Goal: Information Seeking & Learning: Learn about a topic

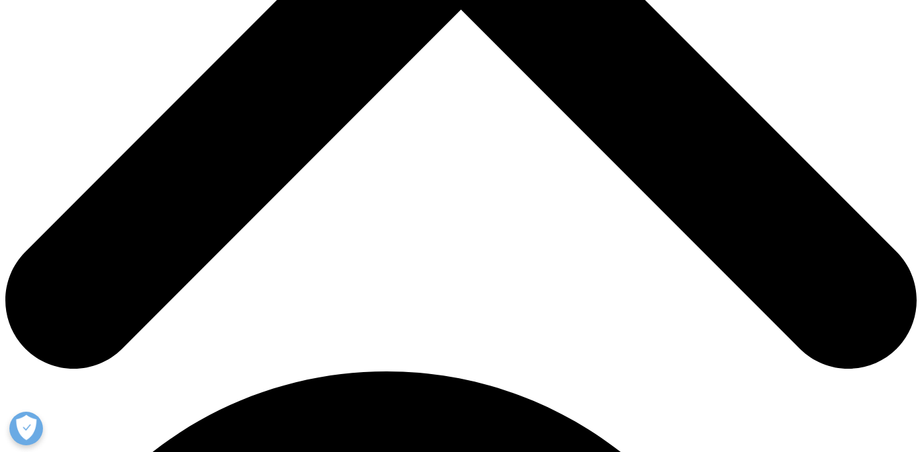
scroll to position [231, 792]
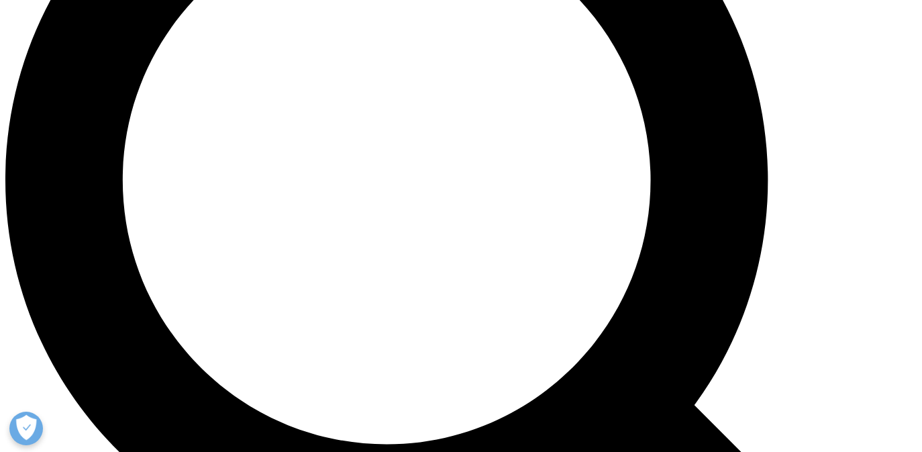
scroll to position [1136, 0]
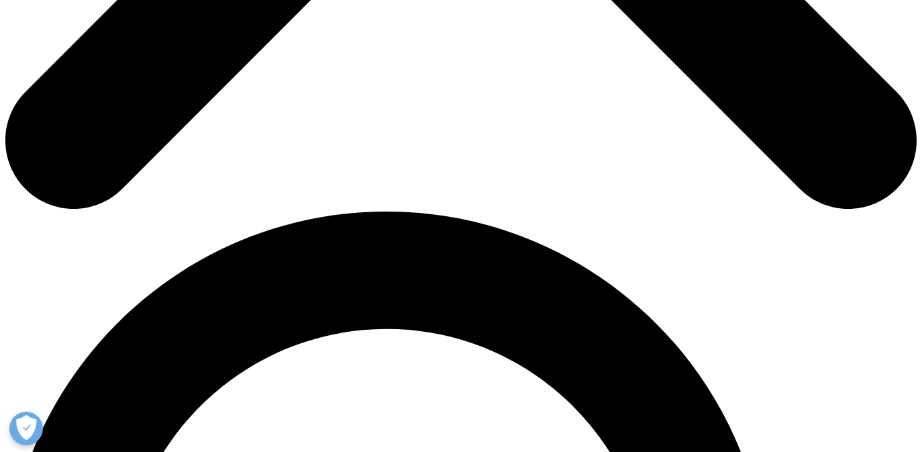
scroll to position [720, 0]
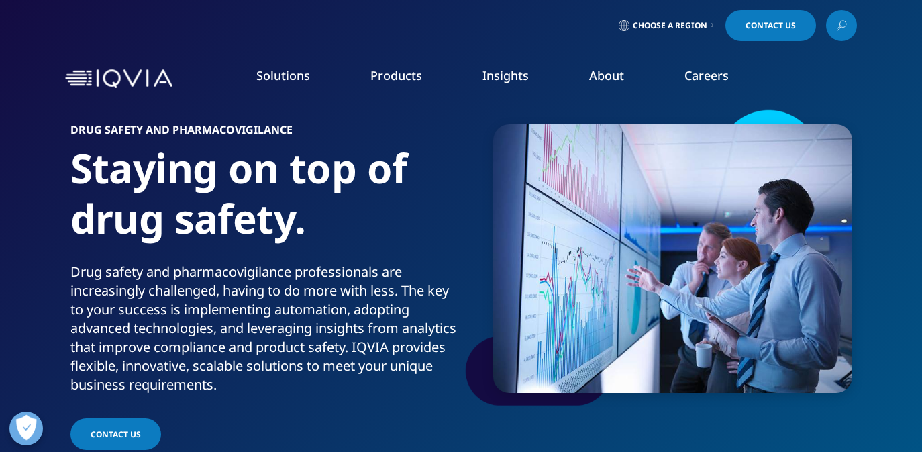
click at [516, 334] on link "Safety & Pharmacovigilance" at bounding box center [584, 333] width 212 height 15
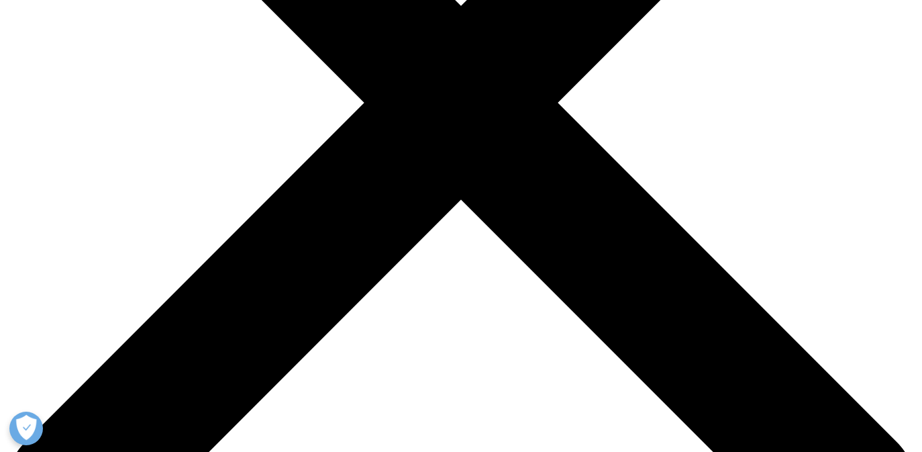
scroll to position [372, 0]
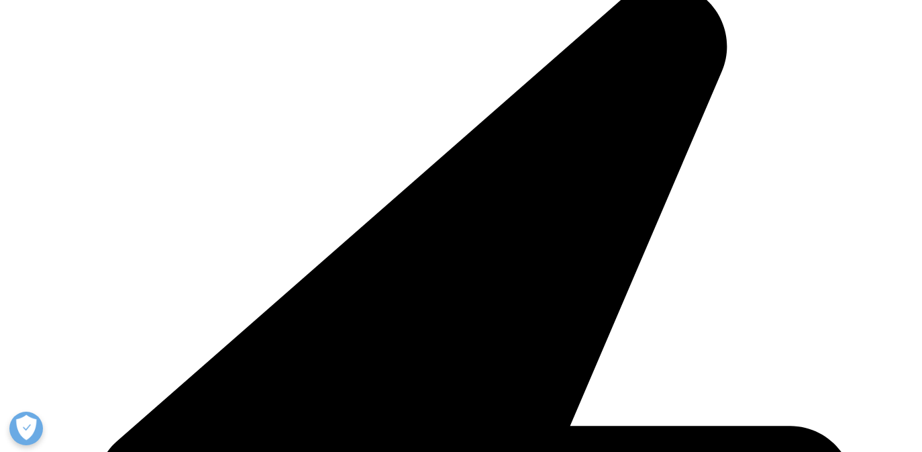
scroll to position [3170, 0]
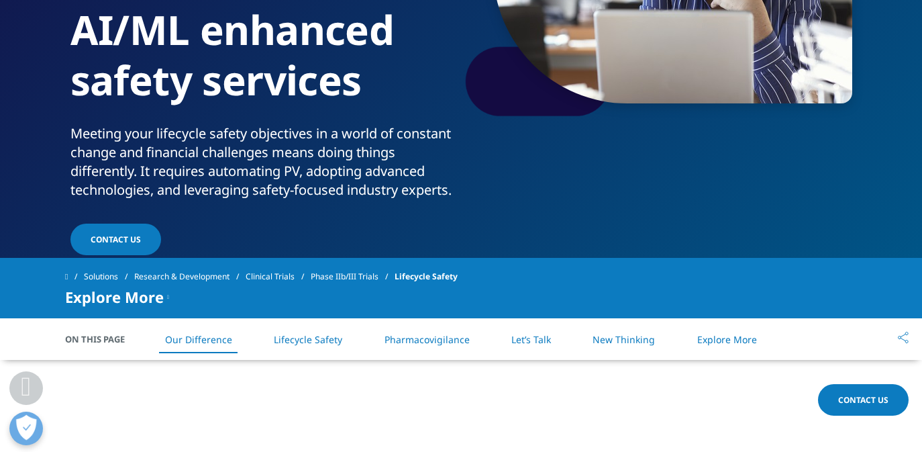
scroll to position [249, 0]
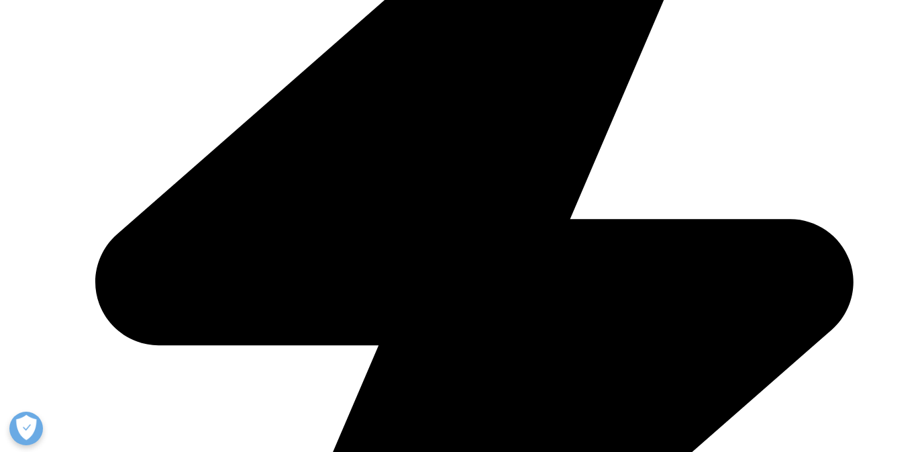
scroll to position [551, 0]
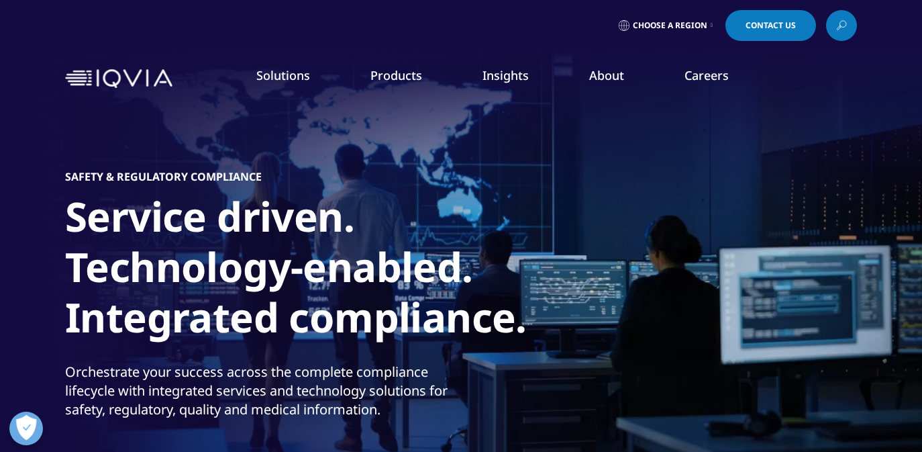
scroll to position [99, 0]
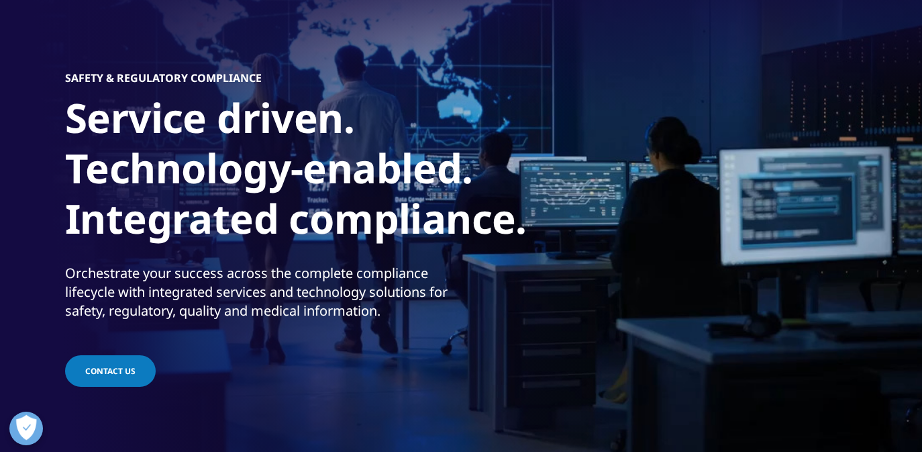
click at [771, 146] on link "Orchestrated Clinical Trials" at bounding box center [824, 142] width 184 height 15
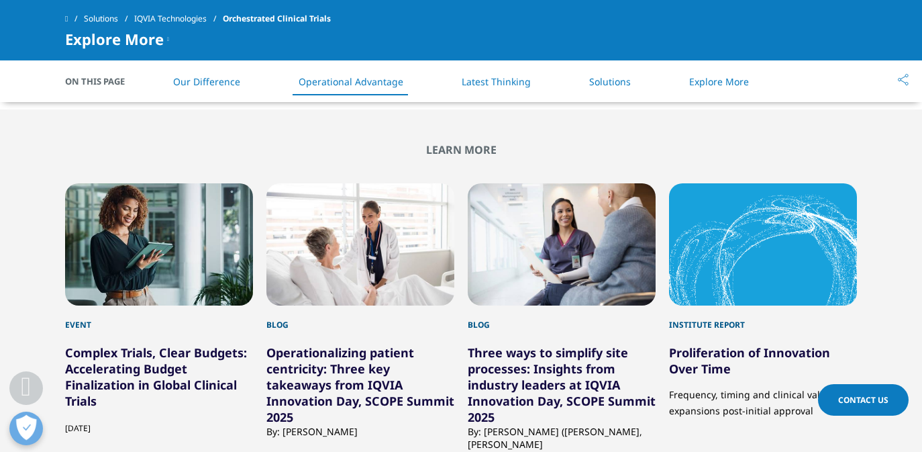
scroll to position [2896, 0]
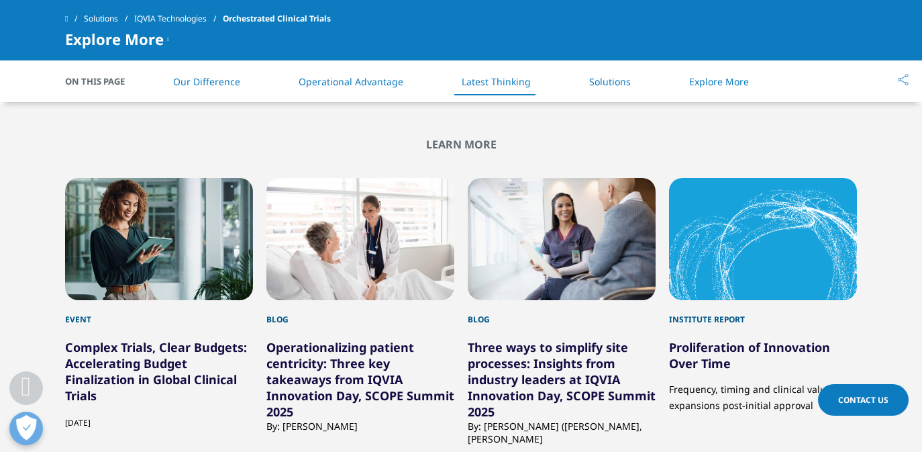
click at [636, 81] on li "Solutions" at bounding box center [610, 82] width 68 height 40
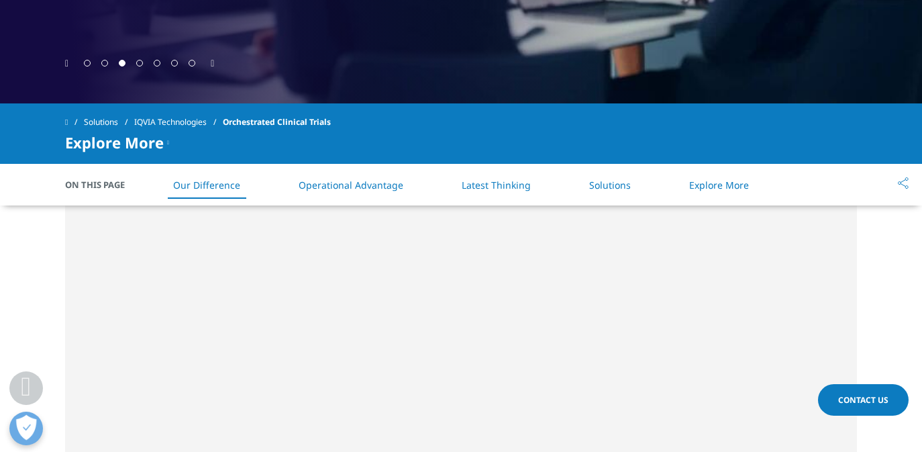
scroll to position [0, 0]
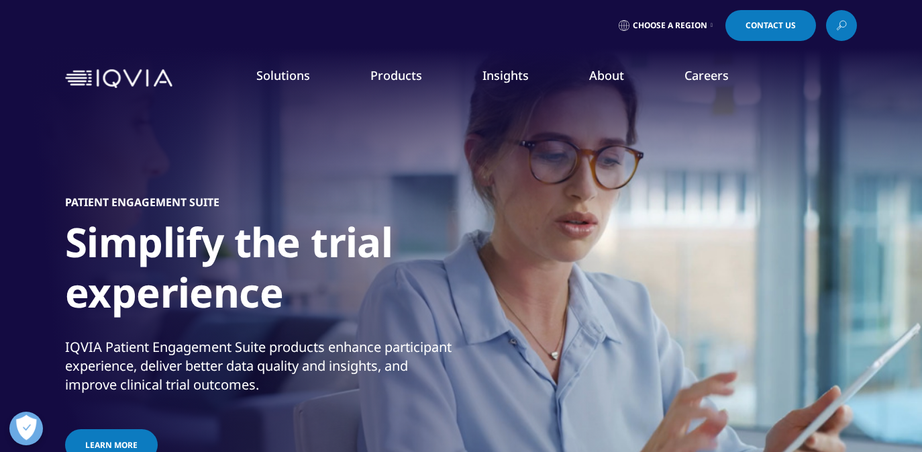
click at [520, 209] on link "Commercial Compliance" at bounding box center [584, 209] width 212 height 15
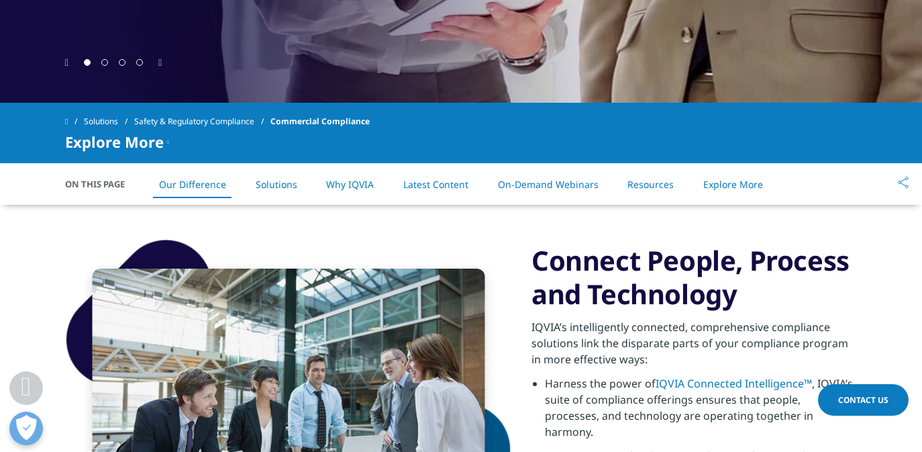
scroll to position [513, 0]
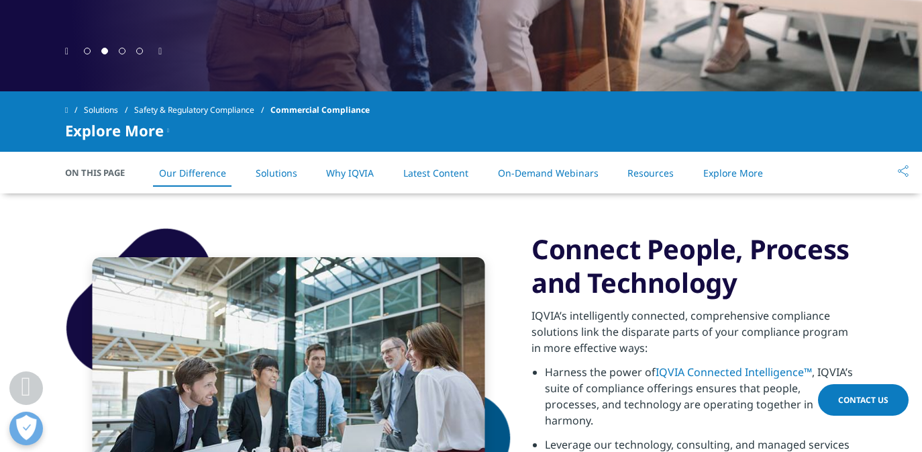
click at [297, 169] on li "Solutions" at bounding box center [276, 173] width 68 height 40
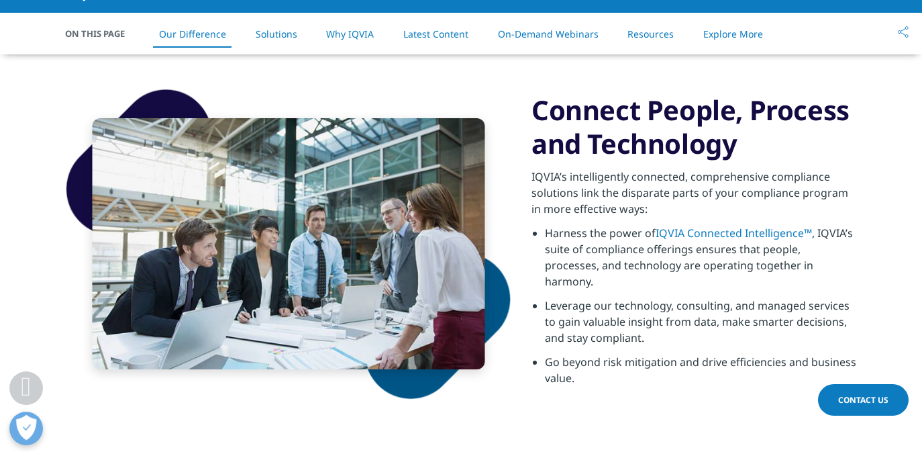
scroll to position [0, 0]
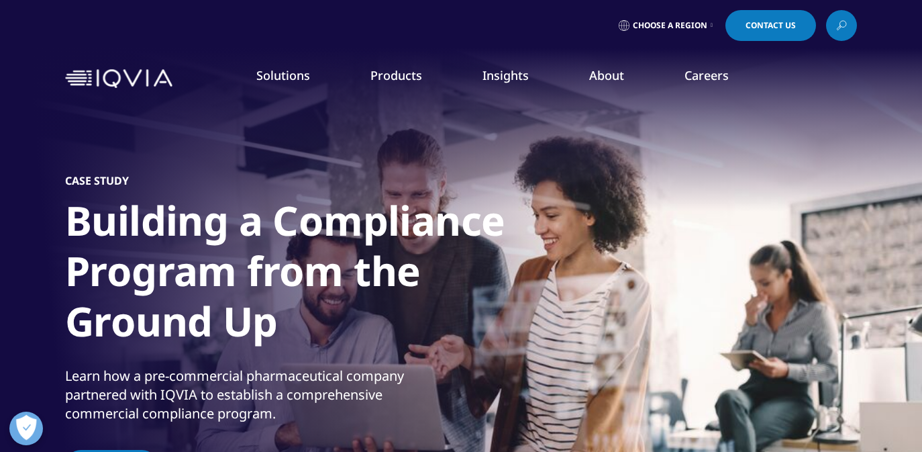
click at [773, 246] on link "AI Patient & HCP Profiling- Commercial" at bounding box center [810, 243] width 212 height 15
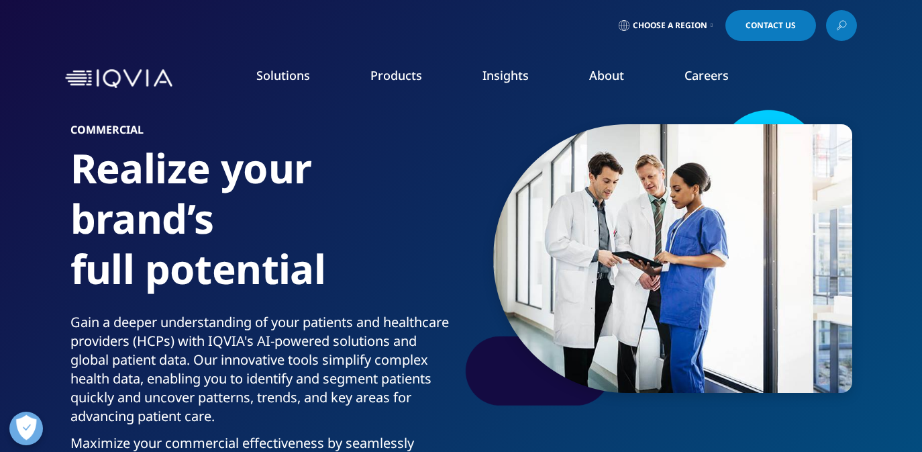
click at [87, 289] on link "Safety & Regulatory Compliance" at bounding box center [108, 293] width 148 height 13
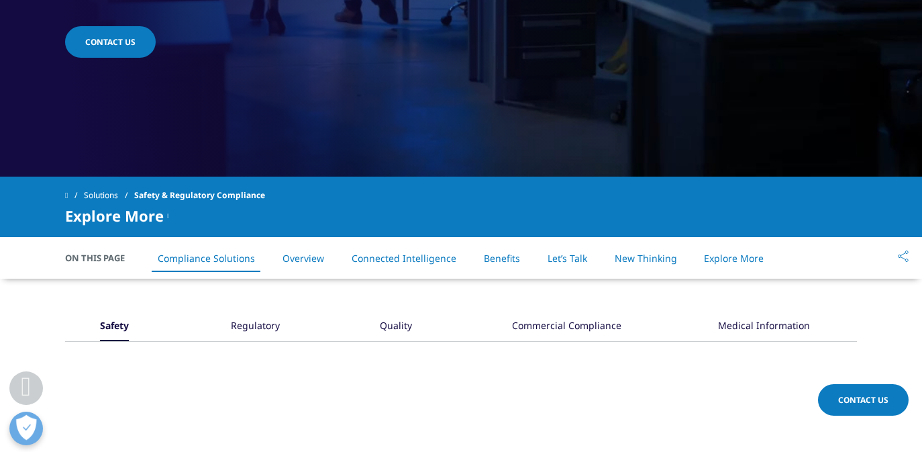
scroll to position [552, 0]
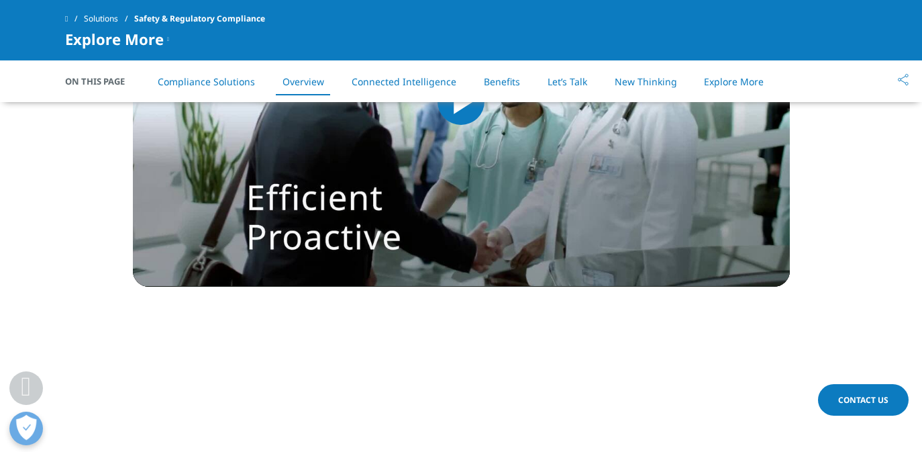
click at [363, 211] on img "Video Player" at bounding box center [461, 101] width 657 height 371
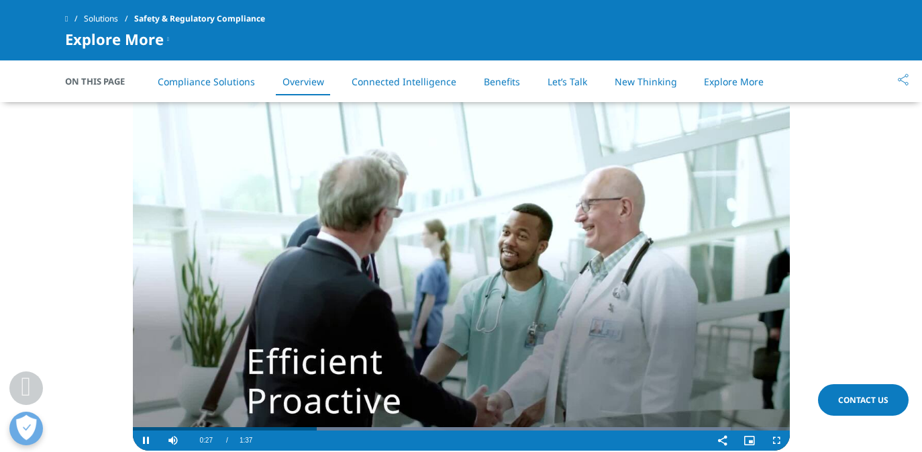
scroll to position [1104, 0]
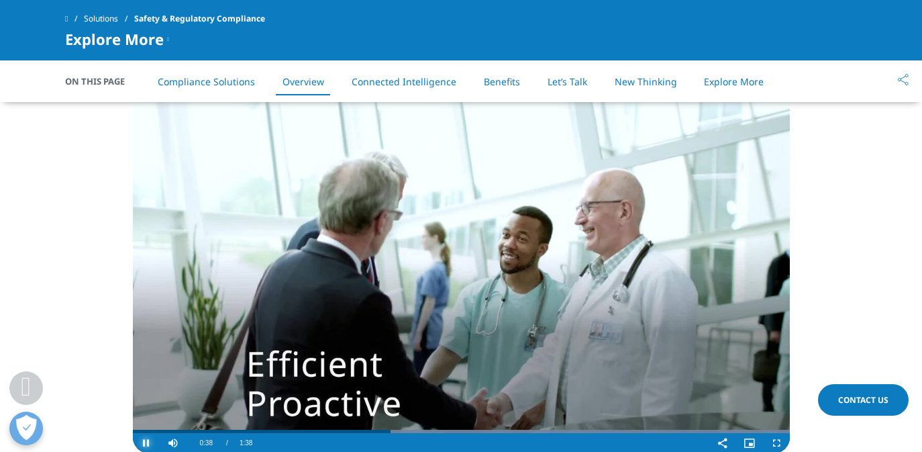
click at [146, 443] on span "Video Player" at bounding box center [146, 443] width 27 height 0
click at [363, 426] on video "Video Player" at bounding box center [461, 268] width 657 height 371
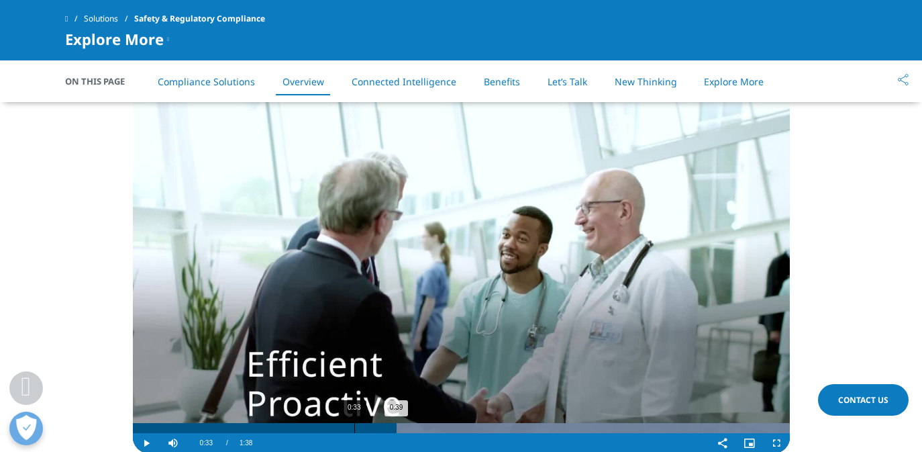
click at [354, 432] on div "0:33" at bounding box center [354, 428] width 1 height 10
click at [238, 430] on div "0:15" at bounding box center [238, 428] width 1 height 10
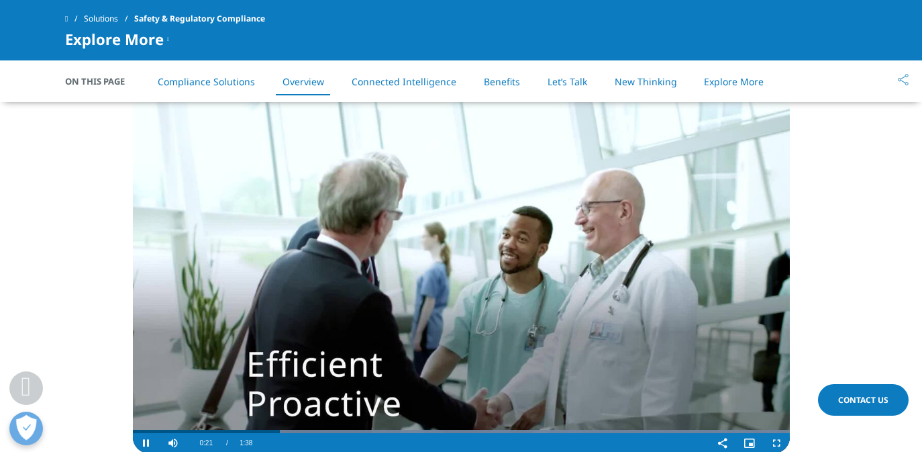
click at [181, 427] on video "Video Player" at bounding box center [461, 268] width 657 height 371
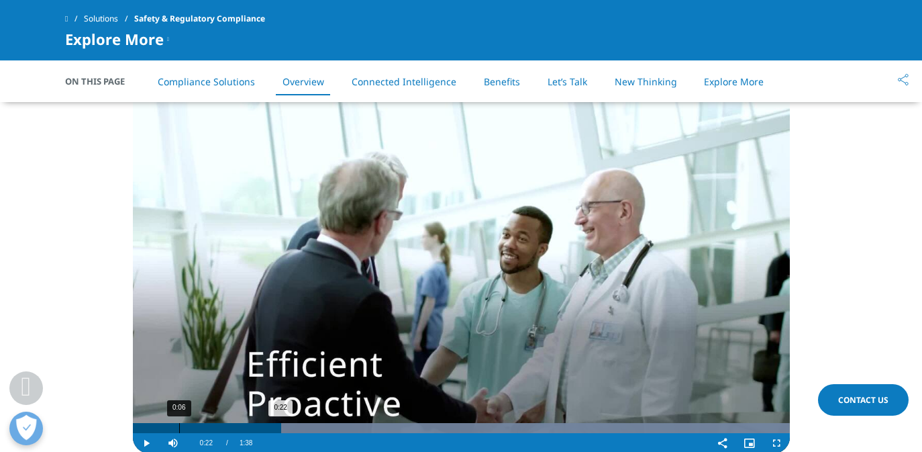
click at [179, 430] on div "0:06" at bounding box center [179, 428] width 1 height 10
click at [152, 431] on div "0:02" at bounding box center [152, 428] width 1 height 10
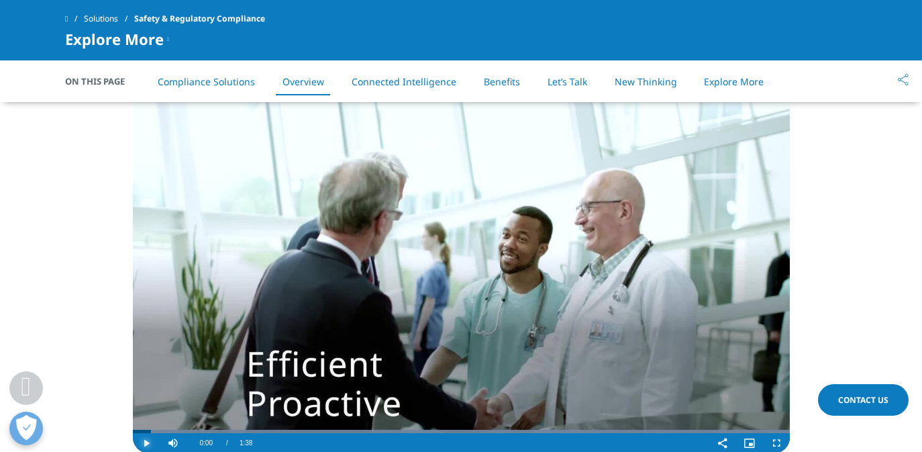
click at [148, 443] on span "Video Player" at bounding box center [146, 443] width 27 height 0
click at [214, 346] on video "Video Player" at bounding box center [461, 268] width 657 height 371
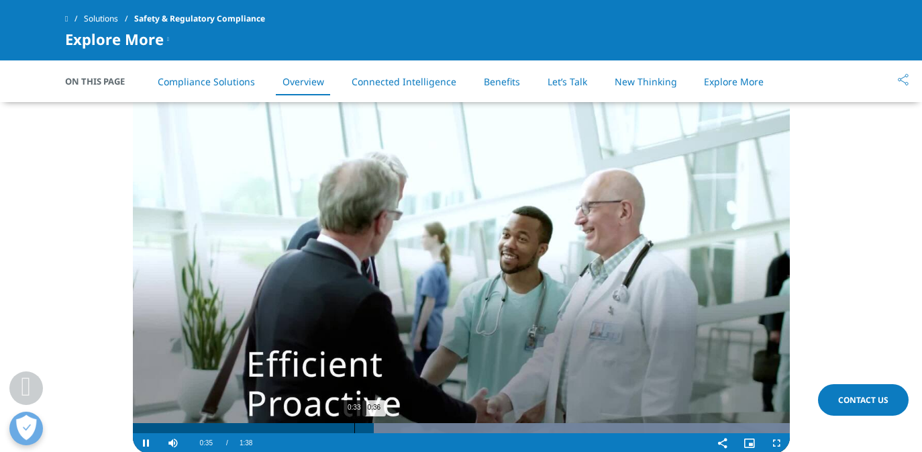
click at [354, 424] on div "0:33" at bounding box center [354, 428] width 1 height 10
click at [348, 425] on div "0:32" at bounding box center [348, 428] width 1 height 10
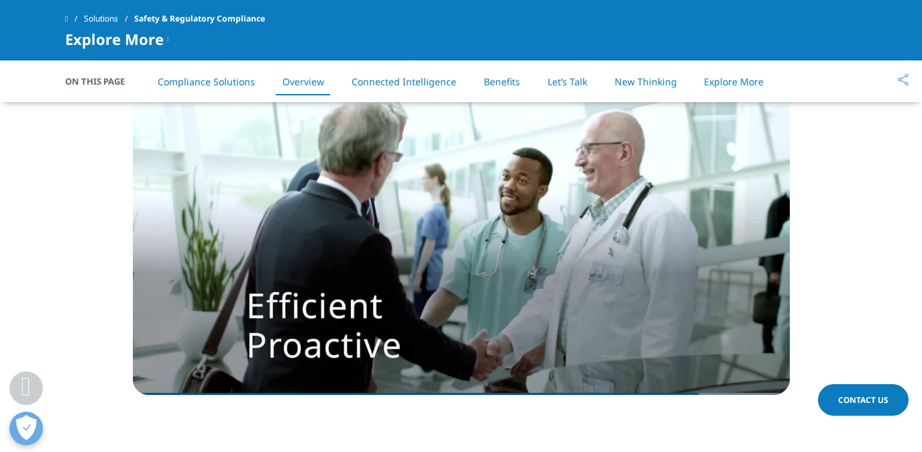
scroll to position [1169, 0]
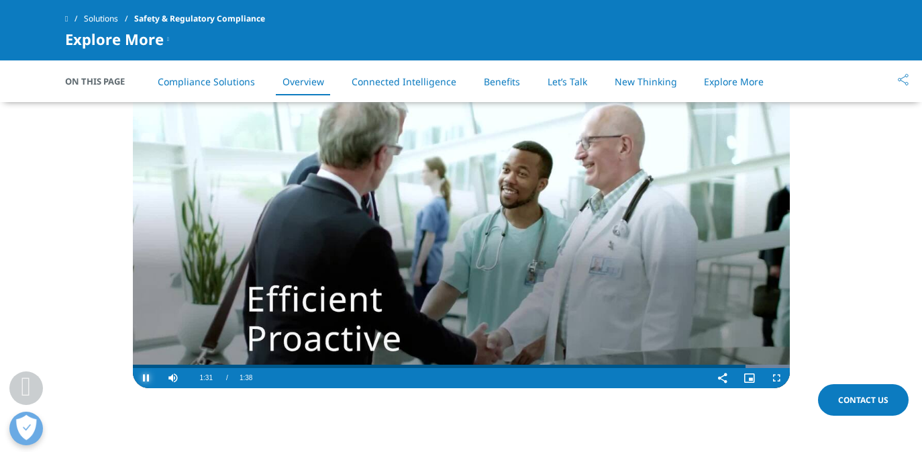
click at [146, 378] on span "Video Player" at bounding box center [146, 378] width 27 height 0
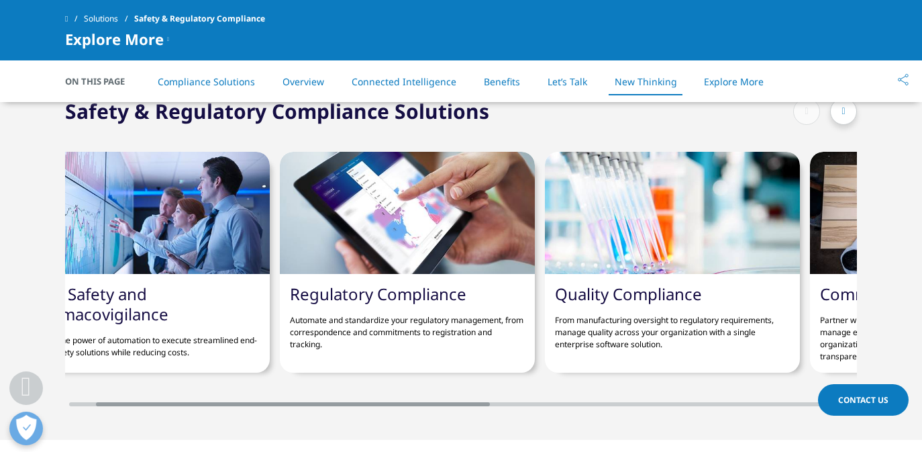
scroll to position [0, 54]
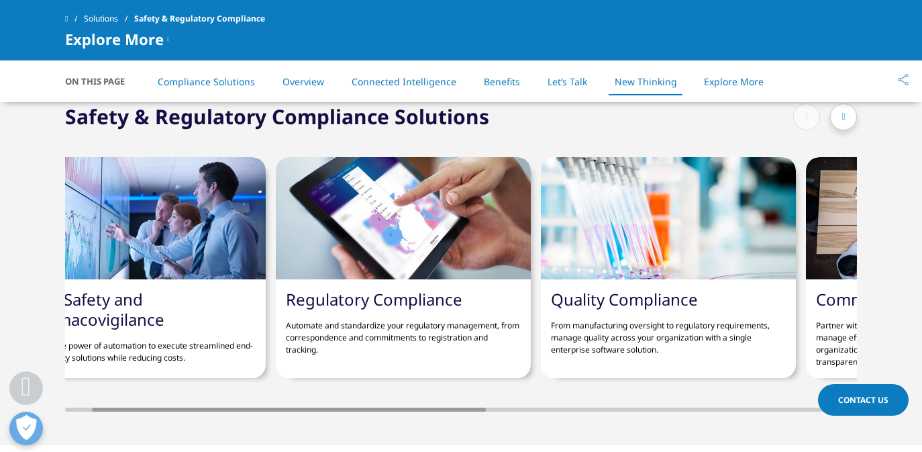
click at [847, 122] on div at bounding box center [844, 116] width 27 height 27
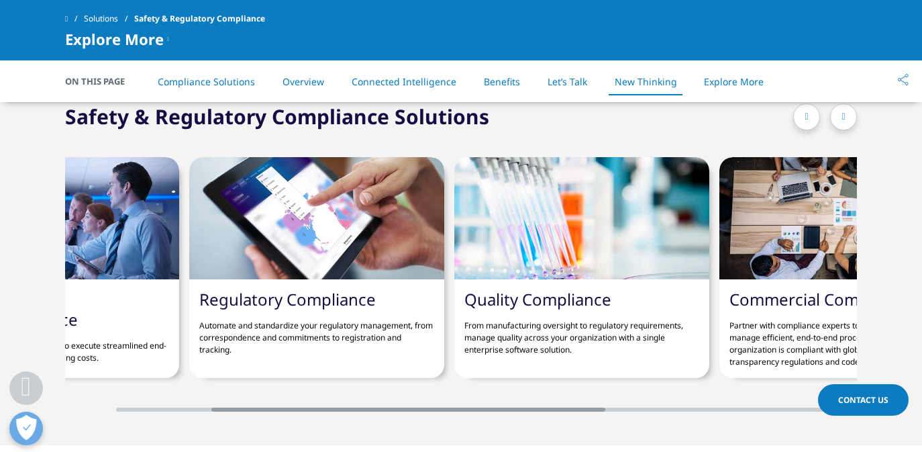
scroll to position [0, 255]
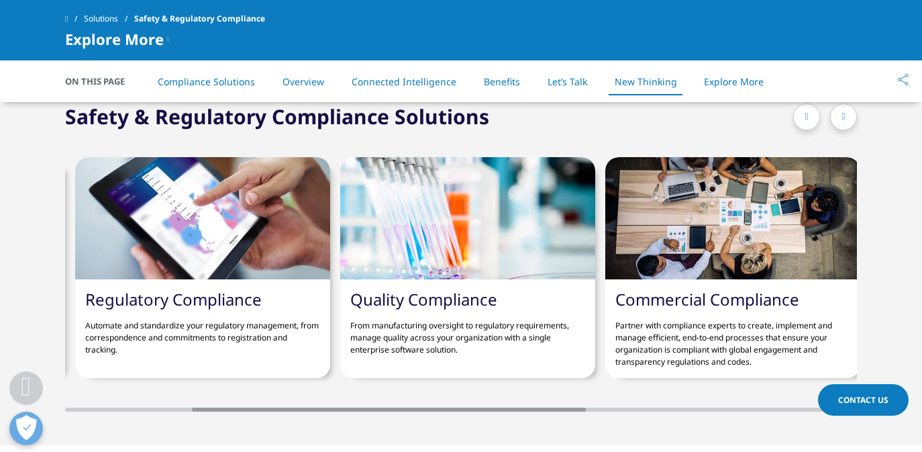
click at [847, 121] on div at bounding box center [844, 116] width 27 height 27
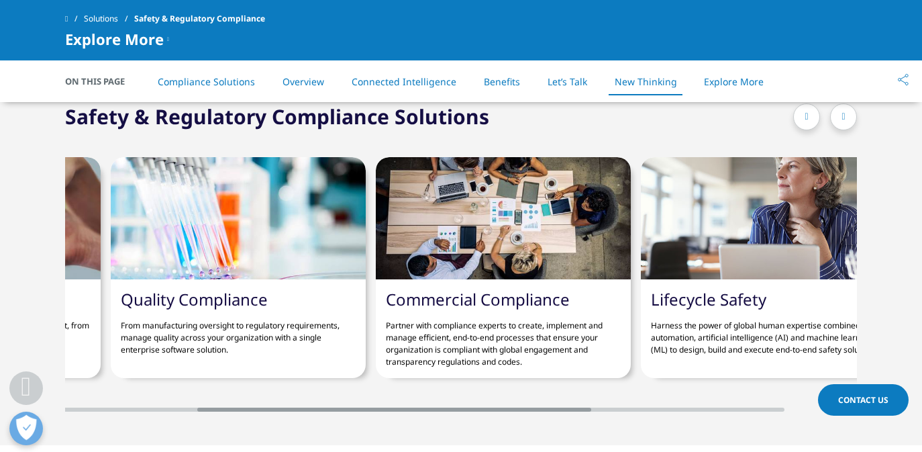
scroll to position [0, 510]
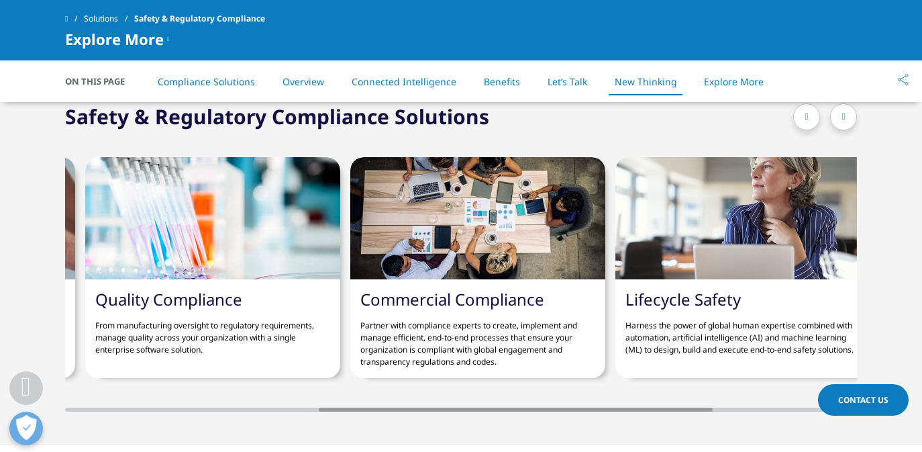
click at [847, 118] on div at bounding box center [844, 116] width 27 height 27
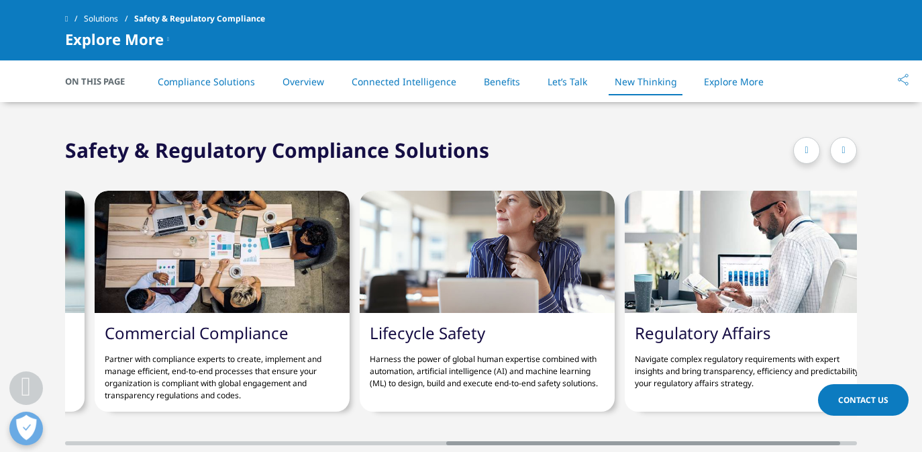
scroll to position [0, 0]
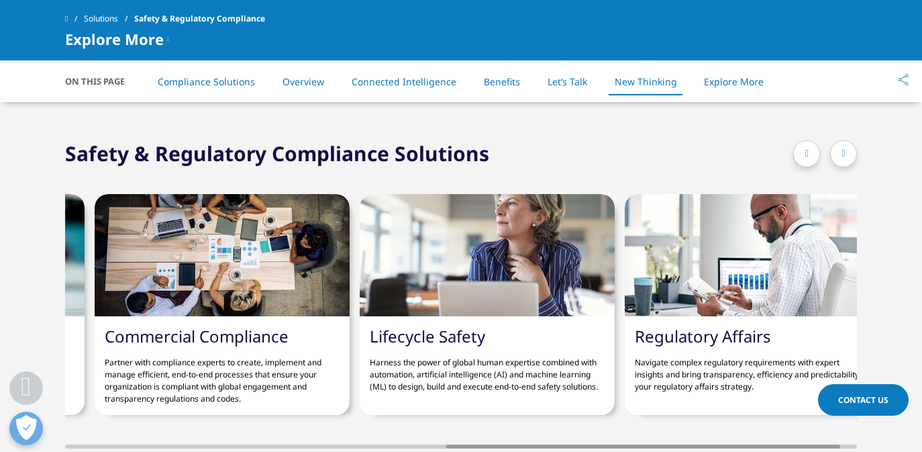
click at [840, 156] on div at bounding box center [844, 153] width 27 height 27
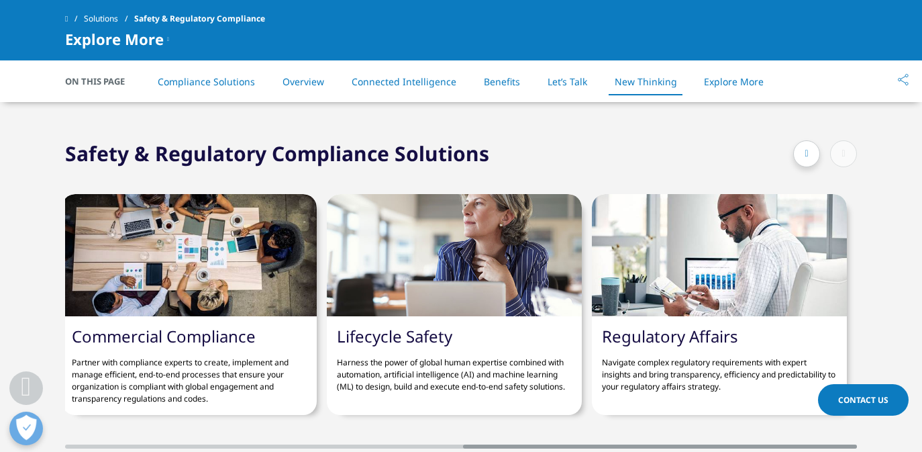
click at [841, 155] on div at bounding box center [826, 153] width 64 height 27
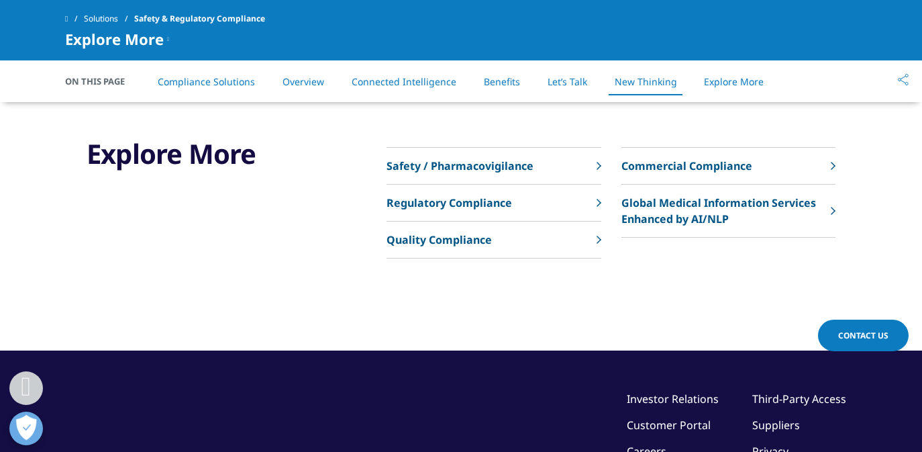
scroll to position [3507, 0]
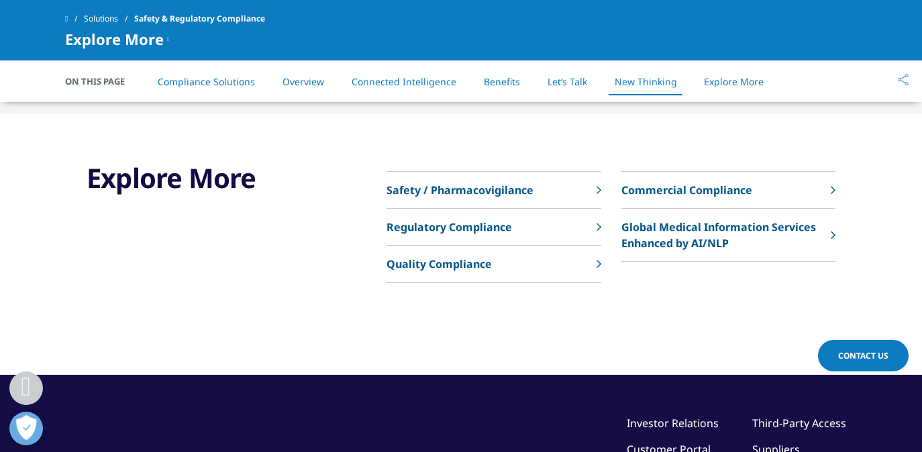
click at [459, 191] on p "Safety / Pharmacovigilance" at bounding box center [460, 190] width 147 height 16
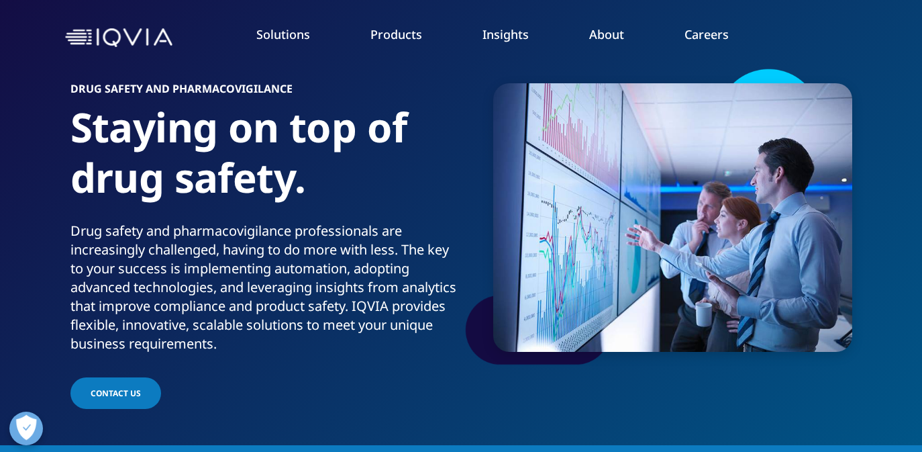
scroll to position [42, 0]
